Goal: Navigation & Orientation: Find specific page/section

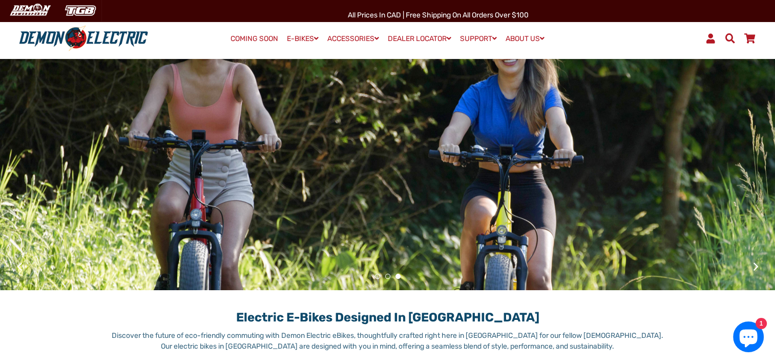
scroll to position [53, 0]
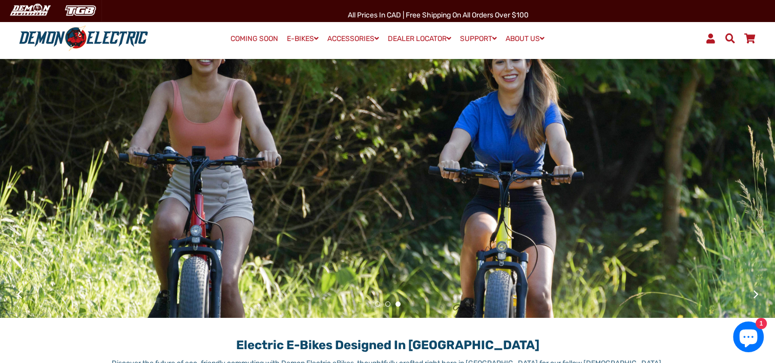
click at [355, 223] on div at bounding box center [387, 172] width 775 height 312
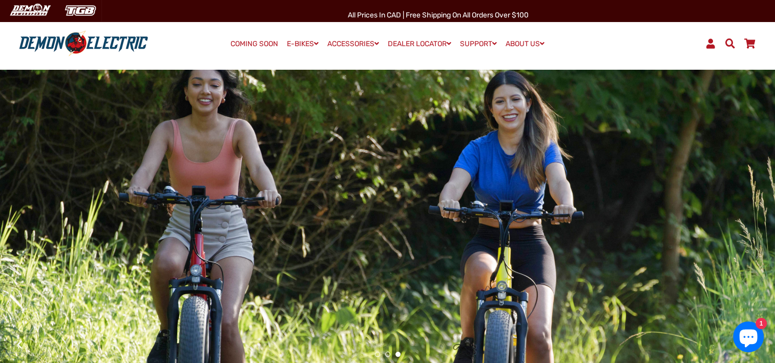
scroll to position [0, 0]
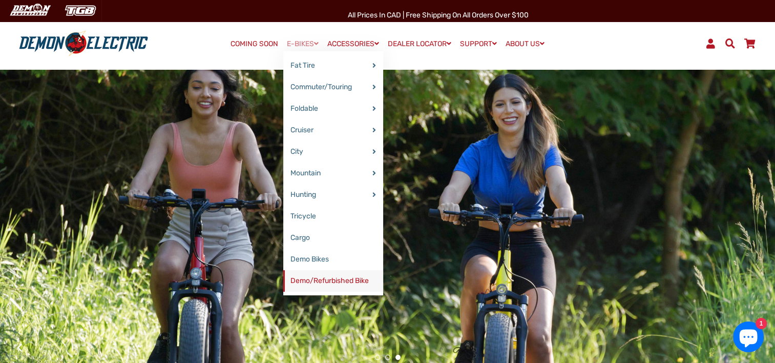
click at [302, 279] on link "Demo/Refurbished Bike" at bounding box center [333, 281] width 100 height 22
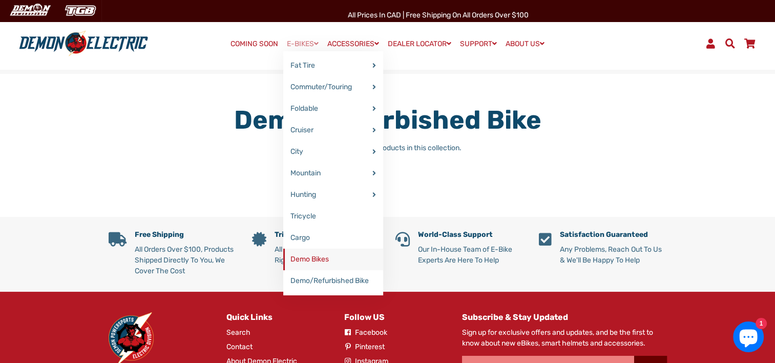
click at [315, 256] on link "Demo Bikes" at bounding box center [333, 260] width 100 height 22
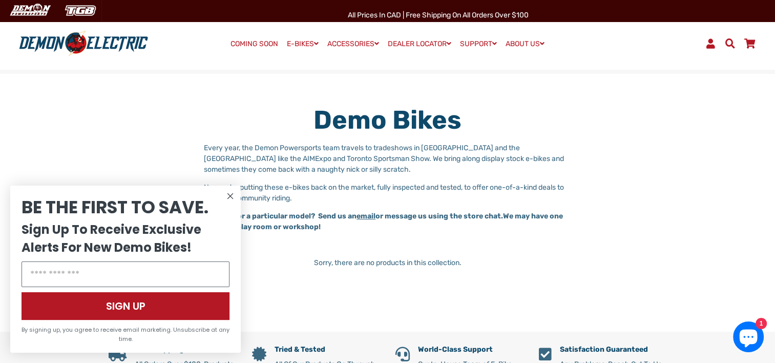
click at [229, 193] on circle "Close dialog" at bounding box center [230, 196] width 12 height 12
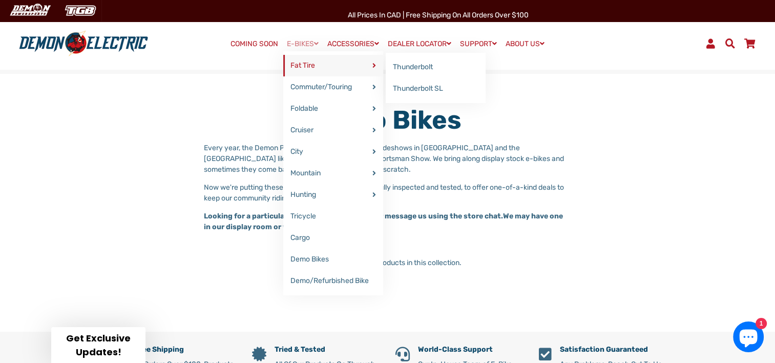
click at [306, 65] on link "Fat Tire" at bounding box center [333, 66] width 100 height 22
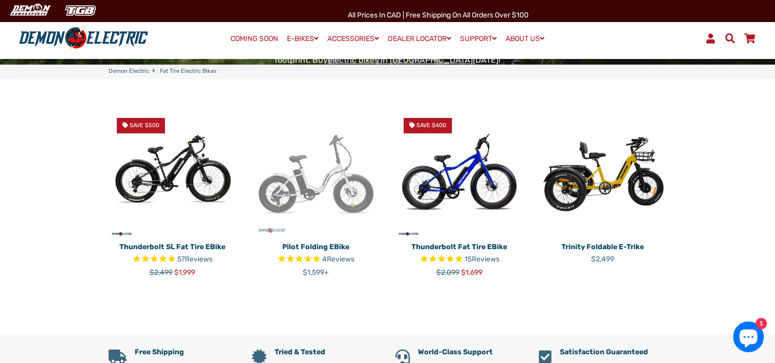
scroll to position [256, 0]
